Goal: Transaction & Acquisition: Purchase product/service

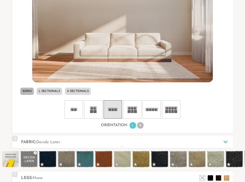
scroll to position [230, 0]
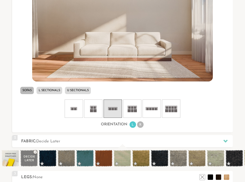
click at [75, 109] on rect at bounding box center [75, 109] width 2 height 2
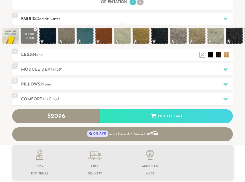
scroll to position [348, 0]
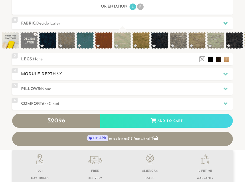
click at [179, 78] on div "4 Module Depth: 39 "" at bounding box center [122, 74] width 220 height 12
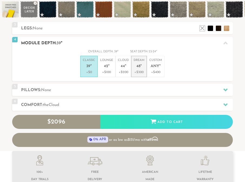
scroll to position [214, 0]
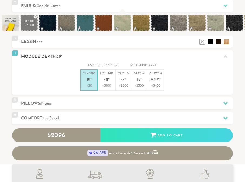
click at [170, 59] on h2 "Module Depth: 39 "" at bounding box center [126, 57] width 211 height 6
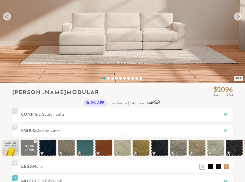
scroll to position [92, 0]
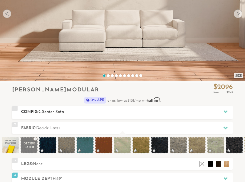
click at [140, 112] on h2 "Config: 2-Seater Sofa" at bounding box center [126, 112] width 211 height 6
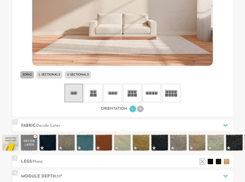
scroll to position [0, 0]
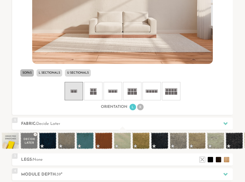
click at [58, 74] on li "L Sectionals" at bounding box center [49, 72] width 26 height 7
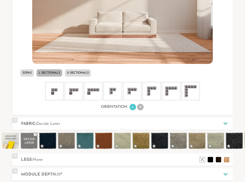
click at [76, 96] on icon at bounding box center [74, 91] width 16 height 16
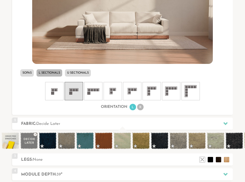
click at [141, 109] on li "R" at bounding box center [140, 107] width 6 height 6
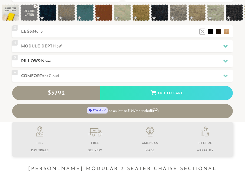
click at [169, 59] on h2 "Pillows: None" at bounding box center [126, 61] width 211 height 6
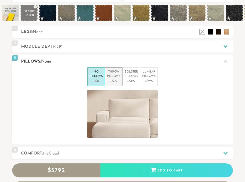
click at [112, 80] on p "+$99" at bounding box center [113, 81] width 13 height 5
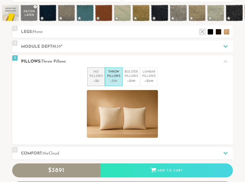
click at [99, 78] on p "No Pillows" at bounding box center [95, 74] width 13 height 9
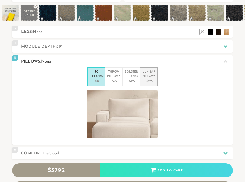
click at [151, 72] on p "Lumbar Pillows" at bounding box center [148, 74] width 13 height 9
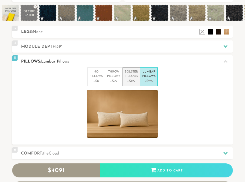
click at [131, 75] on p "Bolster Pillows" at bounding box center [131, 74] width 13 height 9
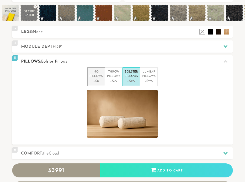
click at [91, 77] on p "No Pillows" at bounding box center [95, 74] width 13 height 9
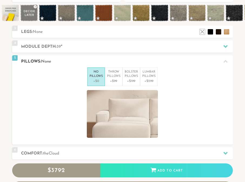
click at [205, 56] on div "5 Pillows: None" at bounding box center [122, 61] width 220 height 12
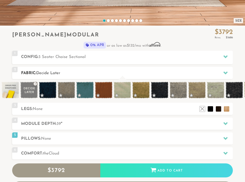
click at [200, 69] on div "2 Fabric: Decide Later" at bounding box center [122, 73] width 220 height 12
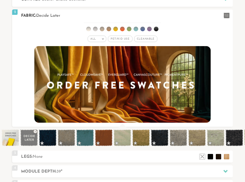
click at [100, 36] on div "All >" at bounding box center [97, 39] width 19 height 6
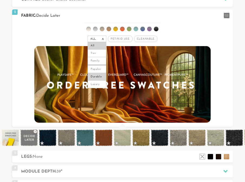
click at [99, 75] on li "Durable" at bounding box center [97, 77] width 19 height 8
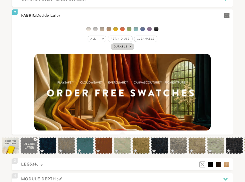
click at [102, 30] on li at bounding box center [102, 29] width 5 height 5
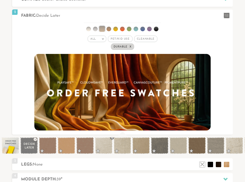
click at [100, 141] on span at bounding box center [104, 146] width 18 height 17
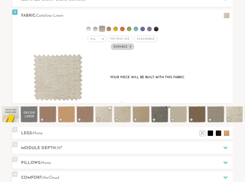
click at [156, 111] on span at bounding box center [160, 114] width 18 height 17
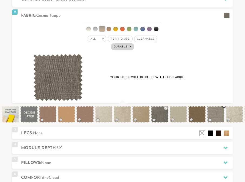
click at [214, 114] on span at bounding box center [216, 114] width 18 height 17
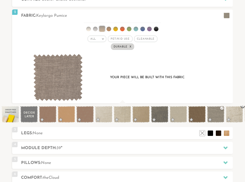
click at [235, 115] on span at bounding box center [234, 114] width 18 height 17
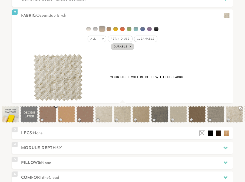
click at [46, 115] on span at bounding box center [48, 114] width 18 height 17
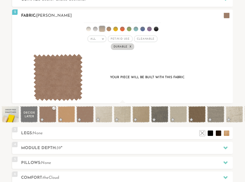
click at [102, 38] on em ">" at bounding box center [103, 39] width 4 height 3
click at [99, 83] on li "Luxury" at bounding box center [97, 85] width 19 height 8
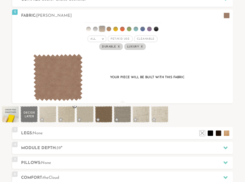
click at [70, 110] on span at bounding box center [67, 114] width 18 height 17
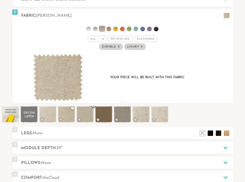
click at [84, 114] on span at bounding box center [85, 114] width 18 height 17
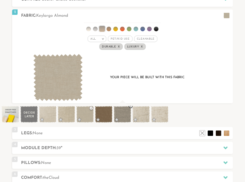
click at [119, 113] on span at bounding box center [123, 114] width 18 height 17
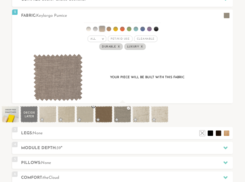
click at [86, 111] on span at bounding box center [85, 114] width 18 height 17
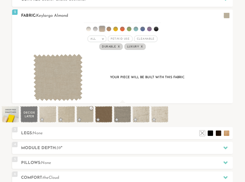
click at [119, 45] on em "x" at bounding box center [119, 46] width 2 height 3
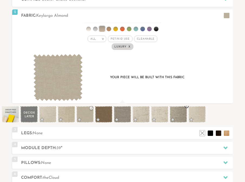
click at [179, 116] on span at bounding box center [178, 114] width 18 height 17
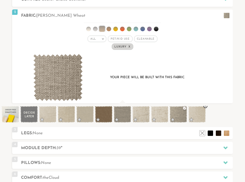
click at [198, 116] on span at bounding box center [197, 114] width 18 height 17
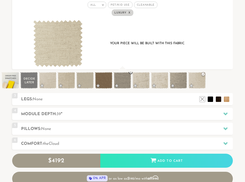
click at [120, 76] on span at bounding box center [123, 80] width 18 height 17
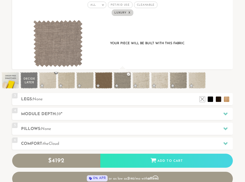
click at [46, 78] on span at bounding box center [48, 80] width 18 height 17
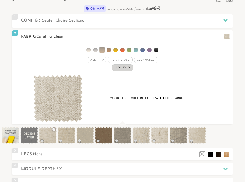
click at [130, 68] on span "Luxury x" at bounding box center [122, 68] width 21 height 6
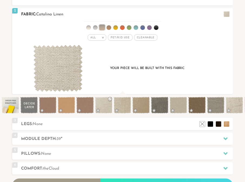
click at [145, 36] on span "Cleanable x" at bounding box center [145, 37] width 23 height 6
click at [120, 105] on span at bounding box center [123, 105] width 18 height 17
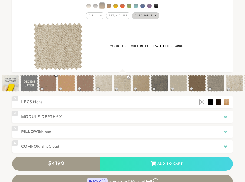
click at [46, 80] on span at bounding box center [48, 83] width 18 height 17
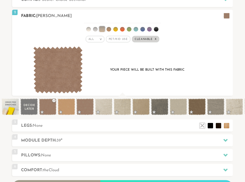
click at [98, 40] on div "All >" at bounding box center [95, 39] width 19 height 6
click at [94, 48] on li "All" at bounding box center [95, 46] width 19 height 8
click at [101, 28] on li at bounding box center [101, 28] width 5 height 5
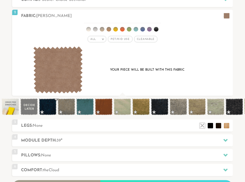
click at [54, 103] on span at bounding box center [48, 107] width 18 height 17
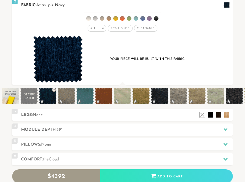
click at [107, 16] on li at bounding box center [109, 18] width 5 height 5
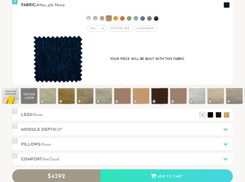
click at [101, 18] on li at bounding box center [102, 18] width 5 height 5
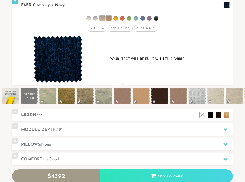
click at [109, 17] on li at bounding box center [108, 18] width 5 height 5
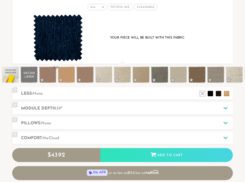
click at [53, 71] on span at bounding box center [48, 74] width 18 height 17
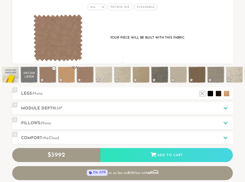
click at [66, 75] on span at bounding box center [67, 74] width 18 height 17
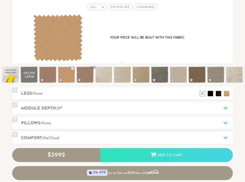
click at [86, 76] on span at bounding box center [85, 74] width 18 height 17
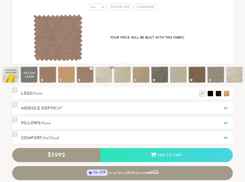
click at [107, 76] on span at bounding box center [104, 74] width 18 height 17
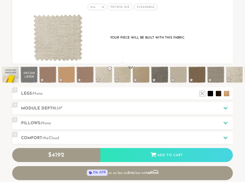
click at [125, 77] on span at bounding box center [123, 74] width 18 height 17
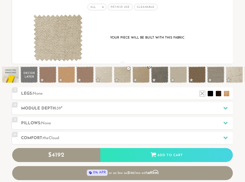
click at [149, 73] on span at bounding box center [141, 74] width 18 height 17
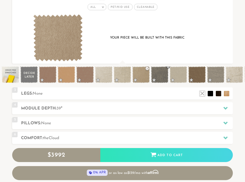
click at [164, 73] on span at bounding box center [160, 74] width 18 height 17
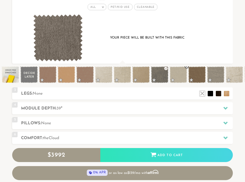
click at [184, 72] on span at bounding box center [178, 74] width 18 height 17
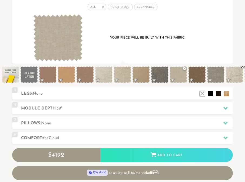
click at [232, 71] on span at bounding box center [234, 74] width 18 height 17
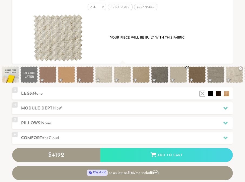
click at [185, 72] on span at bounding box center [178, 74] width 18 height 17
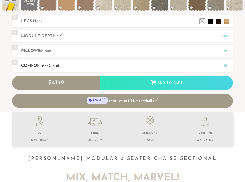
click at [114, 65] on h2 "Comfort: the Cloud" at bounding box center [126, 66] width 211 height 6
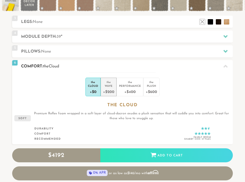
click at [109, 91] on div "+$200" at bounding box center [108, 92] width 11 height 8
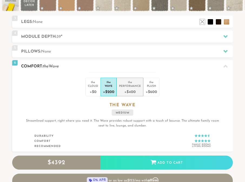
click at [128, 82] on div "the" at bounding box center [130, 81] width 22 height 5
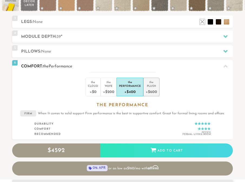
click at [152, 87] on li "the Plush +$600" at bounding box center [151, 87] width 16 height 19
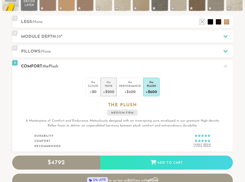
click at [108, 88] on div "+$200" at bounding box center [108, 92] width 11 height 8
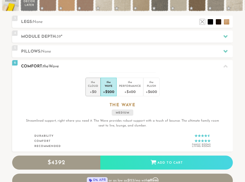
click at [92, 88] on div "+$0" at bounding box center [93, 92] width 10 height 8
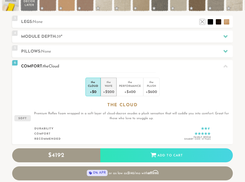
click at [111, 81] on div "the" at bounding box center [108, 81] width 11 height 5
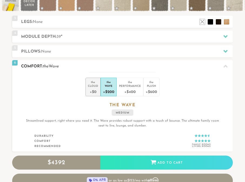
click at [95, 82] on div "the" at bounding box center [93, 81] width 10 height 5
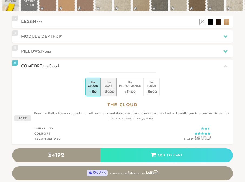
click at [110, 83] on div "the" at bounding box center [108, 81] width 11 height 5
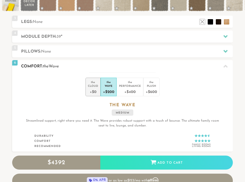
click at [95, 86] on div "Cloud" at bounding box center [93, 86] width 10 height 4
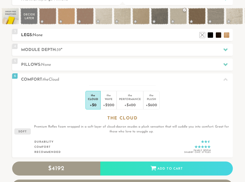
click at [108, 32] on h2 "Legs: None" at bounding box center [126, 35] width 211 height 6
click at [203, 33] on li at bounding box center [202, 34] width 8 height 8
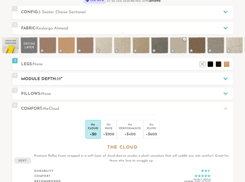
scroll to position [184, 0]
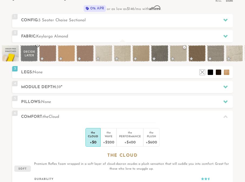
click at [25, 54] on span at bounding box center [29, 53] width 18 height 17
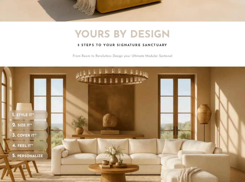
scroll to position [668, 0]
